Goal: Communication & Community: Share content

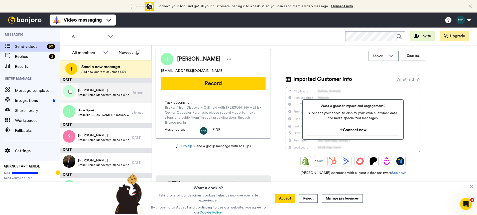
click at [96, 91] on span "Jemma Hull" at bounding box center [103, 90] width 51 height 5
click at [28, 149] on span "Settings" at bounding box center [37, 151] width 45 height 6
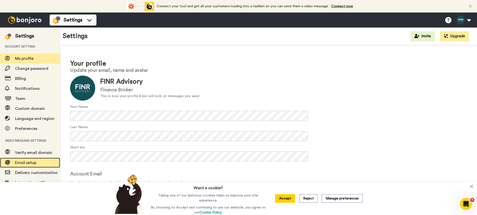
click at [32, 160] on span "Email setup" at bounding box center [37, 163] width 45 height 6
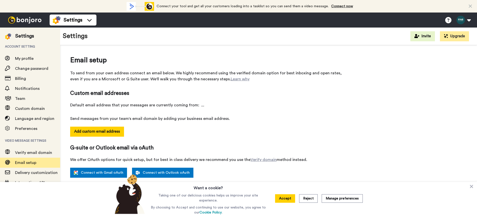
select select "146163"
click at [25, 17] on img at bounding box center [25, 20] width 38 height 7
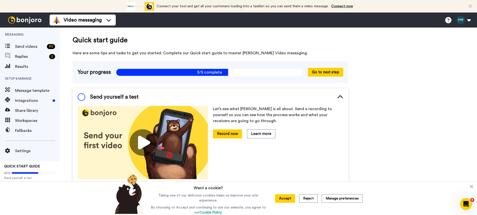
click at [27, 21] on img at bounding box center [25, 20] width 38 height 7
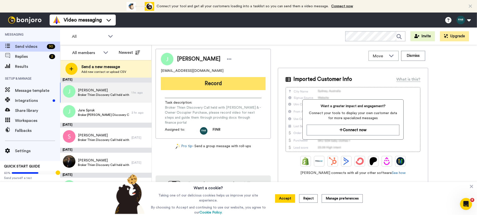
click at [198, 84] on button "Record" at bounding box center [213, 83] width 105 height 13
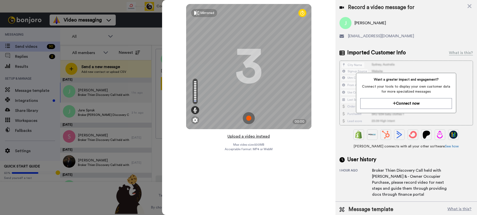
click at [260, 137] on button "Upload a video instead" at bounding box center [248, 136] width 45 height 7
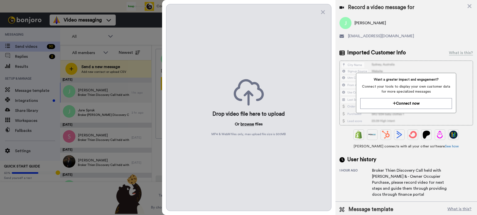
click at [248, 125] on button "browse" at bounding box center [247, 124] width 14 height 6
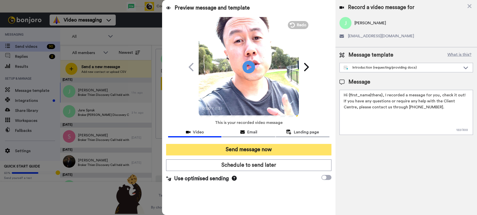
click at [243, 147] on button "Send message now" at bounding box center [248, 150] width 165 height 12
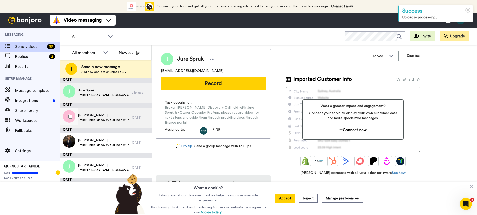
click at [88, 117] on span "Stephen Essex" at bounding box center [103, 115] width 51 height 5
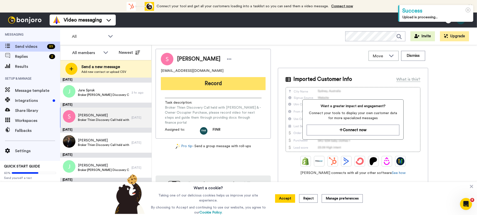
click at [208, 84] on button "Record" at bounding box center [213, 83] width 105 height 13
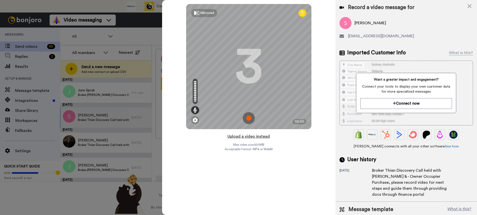
click at [249, 137] on button "Upload a video instead" at bounding box center [248, 136] width 45 height 7
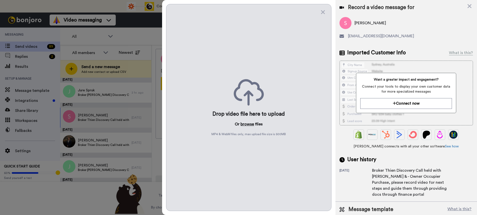
click at [247, 124] on button "browse" at bounding box center [247, 124] width 14 height 6
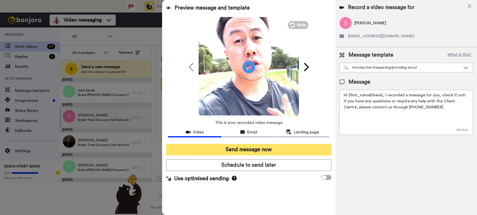
click at [250, 151] on button "Send message now" at bounding box center [248, 150] width 165 height 12
